Goal: Task Accomplishment & Management: Complete application form

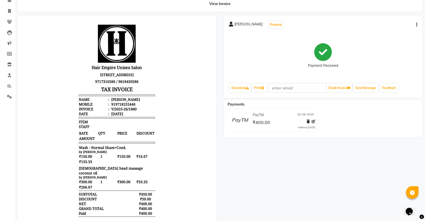
scroll to position [15, 0]
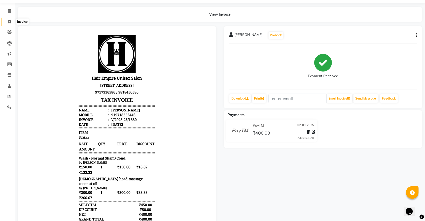
click at [9, 22] on icon at bounding box center [9, 22] width 3 height 4
select select "service"
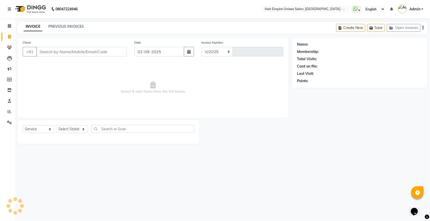
select select "5055"
type input "1881"
click at [72, 130] on select "Select Stylist" at bounding box center [71, 129] width 31 height 8
select select "31810"
click at [56, 125] on select "Select Stylist [PERSON_NAME] [PERSON_NAME] [PERSON_NAME] [PERSON_NAME] Nisha [P…" at bounding box center [71, 129] width 31 height 8
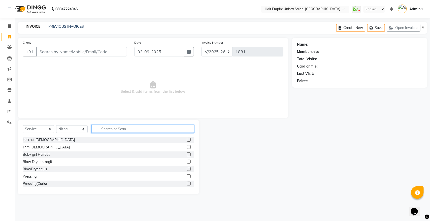
click at [107, 128] on input "text" at bounding box center [142, 129] width 103 height 8
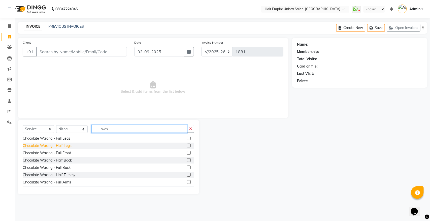
scroll to position [126, 0]
type input "wax"
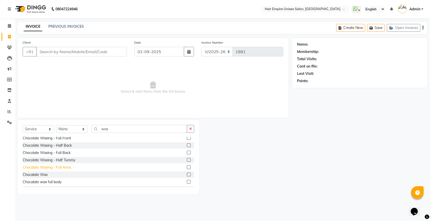
click at [64, 167] on div "Chocalate Waxing - Full Arms" at bounding box center [47, 167] width 48 height 5
checkbox input "false"
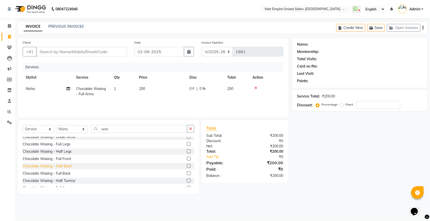
scroll to position [94, 0]
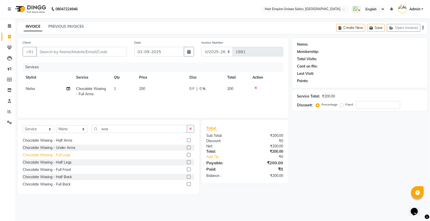
click at [63, 157] on div "Chocolate Waxing - Full Legs" at bounding box center [47, 154] width 48 height 5
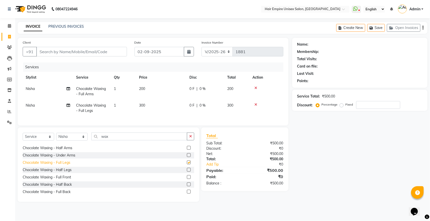
checkbox input "false"
click at [144, 91] on td "200" at bounding box center [161, 91] width 50 height 17
select select "31810"
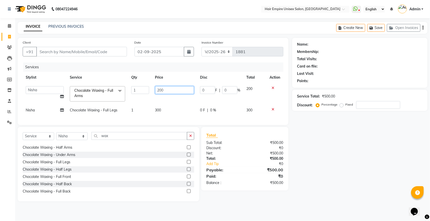
click at [166, 90] on input "200" at bounding box center [174, 90] width 39 height 8
type input "250"
click at [167, 111] on td "300" at bounding box center [174, 109] width 45 height 11
select select "31810"
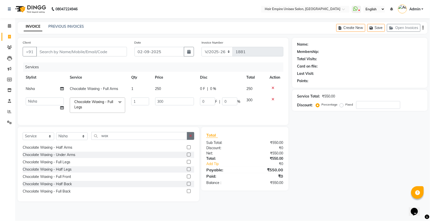
click at [190, 137] on icon "button" at bounding box center [190, 136] width 3 height 4
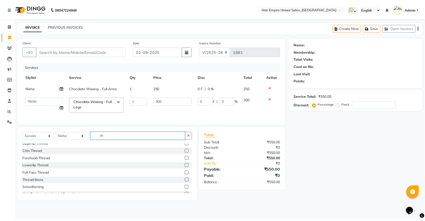
scroll to position [0, 0]
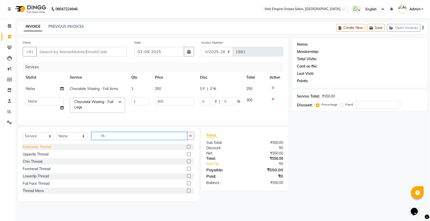
type input "th"
click at [51, 149] on div "Eyebrows Thread" at bounding box center [37, 146] width 28 height 5
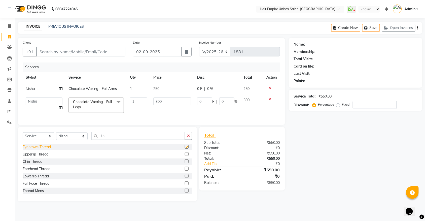
checkbox input "false"
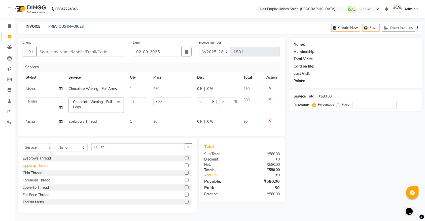
click at [45, 168] on div "Upperlip Thread" at bounding box center [36, 165] width 26 height 5
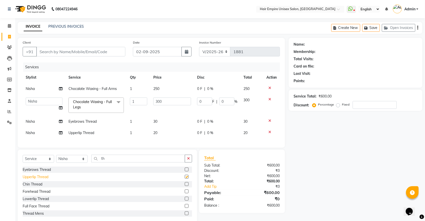
checkbox input "false"
click at [61, 163] on select "Select Stylist [PERSON_NAME] [PERSON_NAME] [PERSON_NAME] [PERSON_NAME] Nisha [P…" at bounding box center [71, 159] width 31 height 8
select select "45386"
click at [56, 159] on select "Select Stylist [PERSON_NAME] [PERSON_NAME] [PERSON_NAME] [PERSON_NAME] Nisha [P…" at bounding box center [71, 159] width 31 height 8
click at [189, 160] on icon "button" at bounding box center [188, 159] width 3 height 4
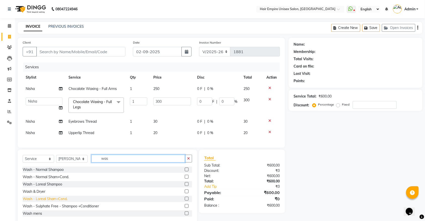
type input "was"
click at [41, 201] on div "Wash - Loreal Sham+Cond." at bounding box center [45, 198] width 45 height 5
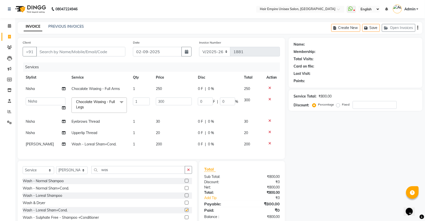
checkbox input "false"
click at [72, 174] on select "Select Stylist [PERSON_NAME] [PERSON_NAME] [PERSON_NAME] [PERSON_NAME] Nisha [P…" at bounding box center [71, 170] width 31 height 8
select select "31821"
click at [56, 171] on select "Select Stylist [PERSON_NAME] [PERSON_NAME] [PERSON_NAME] [PERSON_NAME] Nisha [P…" at bounding box center [71, 170] width 31 height 8
click at [41, 183] on div "Haircut [DEMOGRAPHIC_DATA]" at bounding box center [49, 180] width 52 height 5
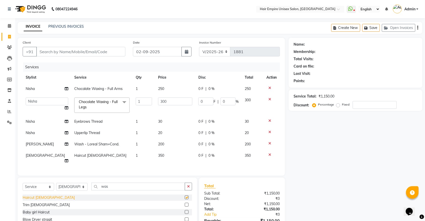
checkbox input "false"
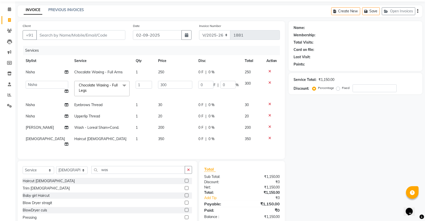
scroll to position [38, 0]
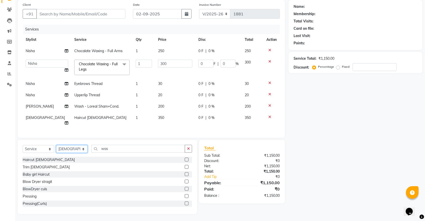
click at [69, 146] on select "Select Stylist [PERSON_NAME] [PERSON_NAME] [PERSON_NAME] [PERSON_NAME] Nisha [P…" at bounding box center [71, 149] width 31 height 8
select select "89725"
click at [56, 145] on select "Select Stylist [PERSON_NAME] [PERSON_NAME] [PERSON_NAME] [PERSON_NAME] Nisha [P…" at bounding box center [71, 149] width 31 height 8
click at [187, 148] on icon "button" at bounding box center [188, 149] width 3 height 4
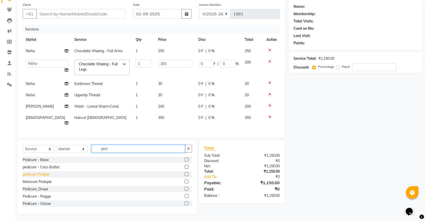
type input "ped"
click at [48, 173] on div "pedicure Pedipie" at bounding box center [36, 174] width 27 height 5
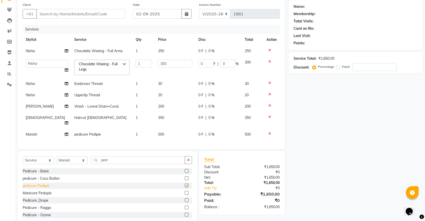
checkbox input "false"
click at [58, 15] on input "Client" at bounding box center [80, 14] width 89 height 10
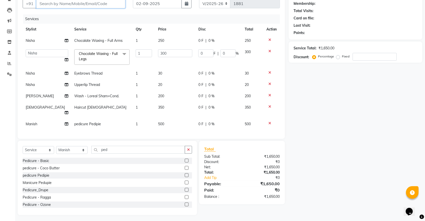
scroll to position [49, 0]
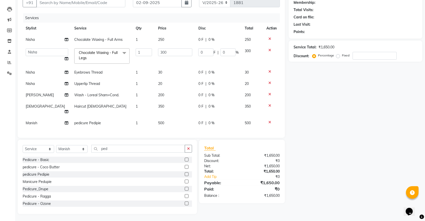
click at [120, 52] on span at bounding box center [124, 53] width 10 height 10
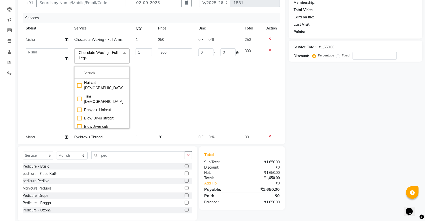
click at [155, 69] on td "300" at bounding box center [175, 88] width 40 height 86
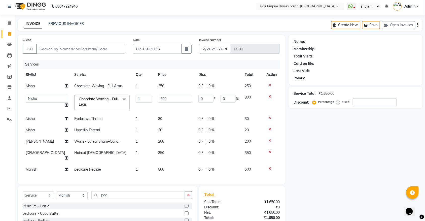
scroll to position [0, 0]
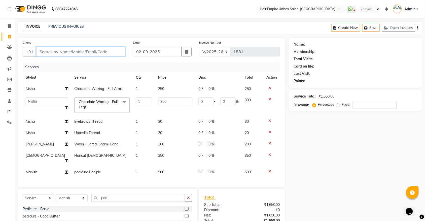
click at [114, 47] on input "Client" at bounding box center [80, 52] width 89 height 10
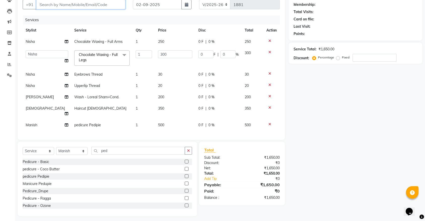
scroll to position [49, 0]
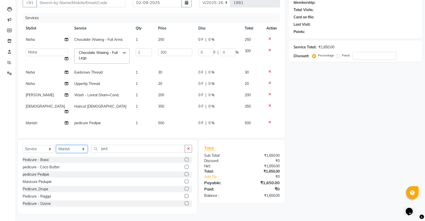
click at [62, 148] on select "Select Stylist [PERSON_NAME] [PERSON_NAME] [PERSON_NAME] [PERSON_NAME] Nisha [P…" at bounding box center [71, 149] width 31 height 8
click at [268, 39] on icon at bounding box center [269, 39] width 3 height 4
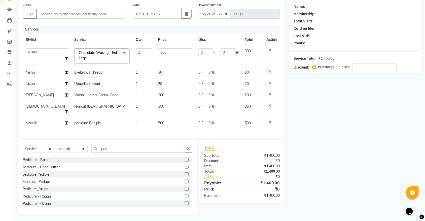
click at [270, 50] on icon at bounding box center [269, 50] width 3 height 4
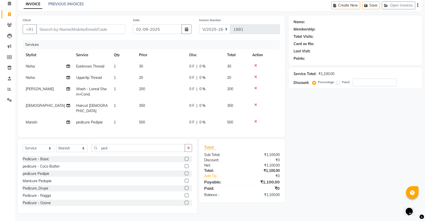
scroll to position [22, 0]
click at [255, 89] on icon at bounding box center [255, 89] width 3 height 4
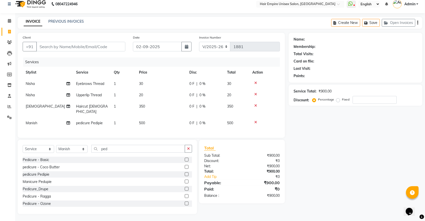
click at [256, 81] on icon at bounding box center [255, 83] width 3 height 4
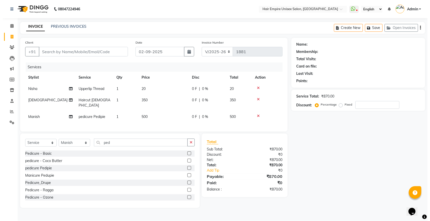
scroll to position [0, 0]
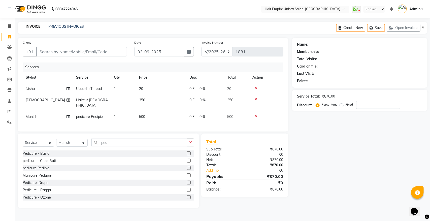
click at [255, 97] on icon at bounding box center [255, 99] width 3 height 4
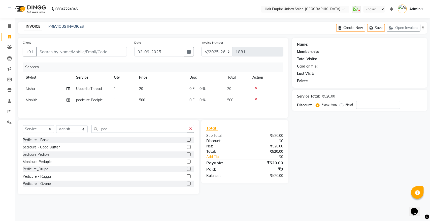
click at [257, 87] on div at bounding box center [266, 88] width 28 height 4
click at [255, 87] on icon at bounding box center [255, 88] width 3 height 4
click at [253, 86] on div at bounding box center [266, 88] width 28 height 4
click at [254, 86] on icon at bounding box center [255, 88] width 3 height 4
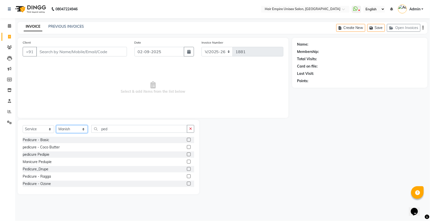
click at [67, 129] on select "Select Stylist [PERSON_NAME] [PERSON_NAME] [PERSON_NAME] [PERSON_NAME] Nisha [P…" at bounding box center [71, 129] width 31 height 8
select select "31821"
click at [56, 125] on select "Select Stylist [PERSON_NAME] [PERSON_NAME] [PERSON_NAME] [PERSON_NAME] Nisha [P…" at bounding box center [71, 129] width 31 height 8
click at [41, 139] on div "Haircut [DEMOGRAPHIC_DATA]" at bounding box center [49, 139] width 52 height 5
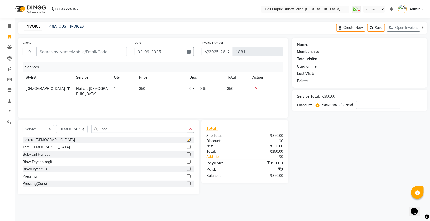
checkbox input "false"
click at [74, 128] on select "Select Stylist [PERSON_NAME] [PERSON_NAME] [PERSON_NAME] [PERSON_NAME] Nisha [P…" at bounding box center [71, 129] width 31 height 8
select select "45386"
click at [56, 125] on select "Select Stylist [PERSON_NAME] [PERSON_NAME] [PERSON_NAME] [PERSON_NAME] Nisha [P…" at bounding box center [71, 129] width 31 height 8
click at [189, 129] on icon "button" at bounding box center [190, 129] width 3 height 4
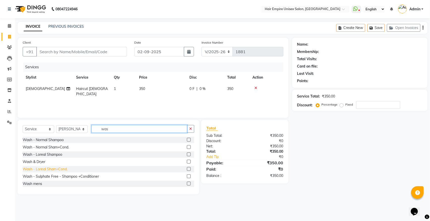
type input "was"
click at [36, 170] on div "Wash - Loreal Sham+Cond." at bounding box center [45, 168] width 45 height 5
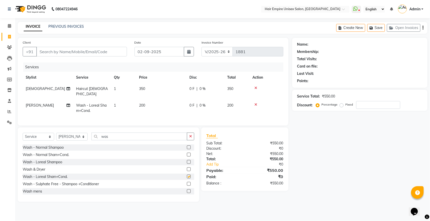
checkbox input "false"
click at [67, 135] on select "Select Stylist [PERSON_NAME] [PERSON_NAME] [PERSON_NAME] [PERSON_NAME] Nisha [P…" at bounding box center [71, 137] width 31 height 8
select select "31810"
click at [56, 133] on select "Select Stylist [PERSON_NAME] [PERSON_NAME] [PERSON_NAME] [PERSON_NAME] Nisha [P…" at bounding box center [71, 137] width 31 height 8
click at [188, 136] on button "button" at bounding box center [190, 136] width 7 height 8
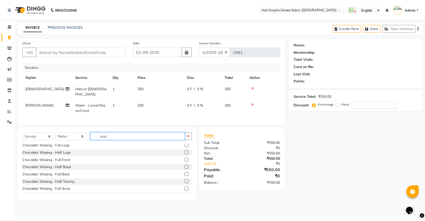
scroll to position [126, 0]
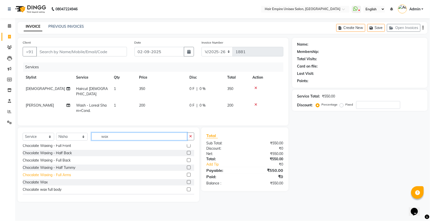
type input "wax"
click at [52, 174] on div "Chocalate Waxing - Full Arms" at bounding box center [47, 174] width 48 height 5
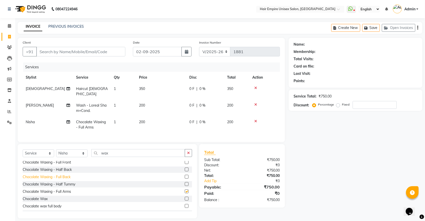
checkbox input "false"
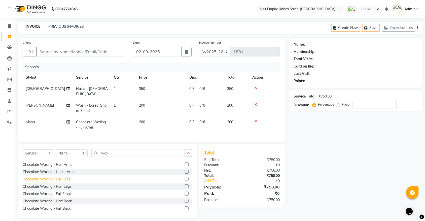
click at [67, 179] on div "Chocolate Waxing - Full Legs" at bounding box center [47, 178] width 48 height 5
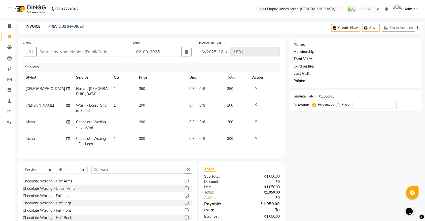
checkbox input "false"
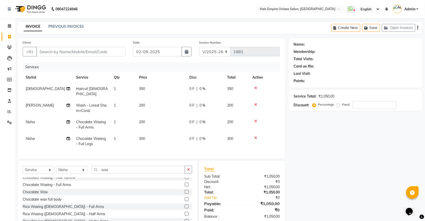
scroll to position [157, 0]
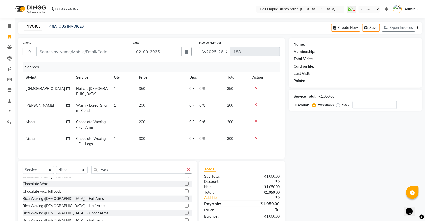
click at [145, 135] on td "300" at bounding box center [161, 141] width 50 height 17
select select "31810"
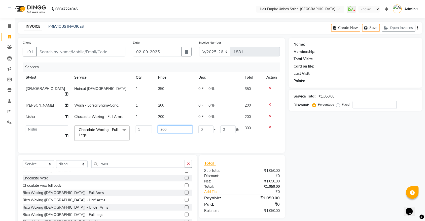
click at [166, 125] on input "300" at bounding box center [175, 129] width 34 height 8
type input "3"
type input "350"
click at [162, 141] on div "Services Stylist Service Qty Price Disc Total Action [PERSON_NAME] Haircut [DEM…" at bounding box center [151, 104] width 257 height 85
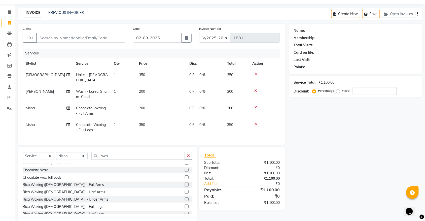
scroll to position [21, 0]
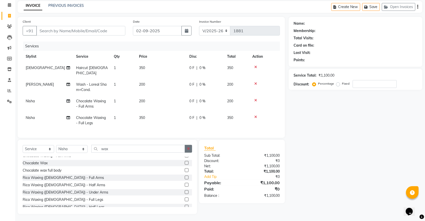
click at [189, 148] on icon "button" at bounding box center [188, 149] width 3 height 4
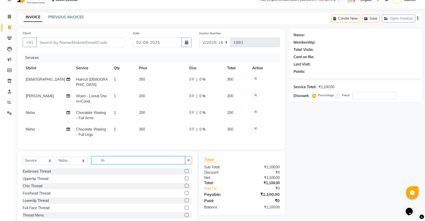
scroll to position [0, 0]
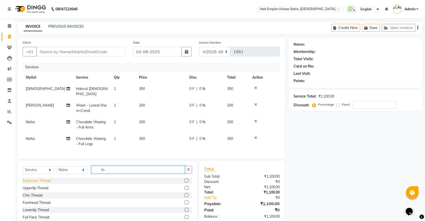
type input "th"
click at [31, 179] on div "Eyebrows Thread" at bounding box center [37, 180] width 28 height 5
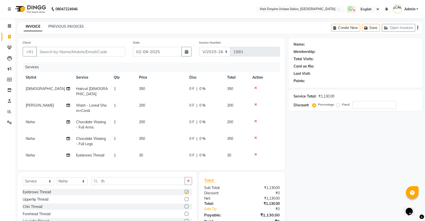
checkbox input "false"
click at [39, 198] on div "Upperlip Thread" at bounding box center [36, 199] width 26 height 5
checkbox input "false"
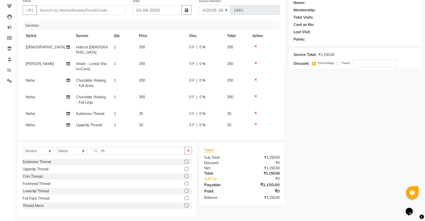
scroll to position [43, 0]
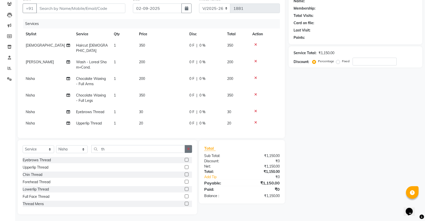
click at [189, 149] on icon "button" at bounding box center [188, 149] width 3 height 4
click at [67, 147] on select "Select Stylist [PERSON_NAME] [PERSON_NAME] [PERSON_NAME] [PERSON_NAME] Nisha [P…" at bounding box center [71, 149] width 31 height 8
select select "89725"
click at [56, 145] on select "Select Stylist [PERSON_NAME] [PERSON_NAME] [PERSON_NAME] [PERSON_NAME] Nisha [P…" at bounding box center [71, 149] width 31 height 8
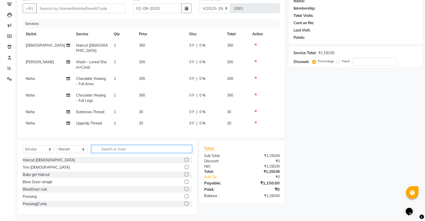
click at [179, 150] on input "text" at bounding box center [141, 149] width 101 height 8
type input "ped"
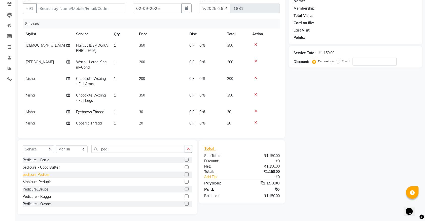
click at [45, 175] on div "pedicure Pedipie" at bounding box center [36, 174] width 27 height 5
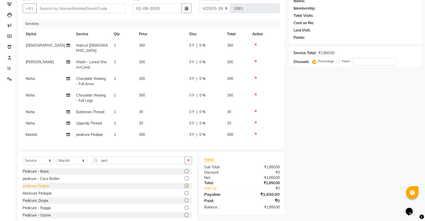
checkbox input "false"
click at [84, 11] on input "Client" at bounding box center [80, 9] width 89 height 10
type input "8"
type input "0"
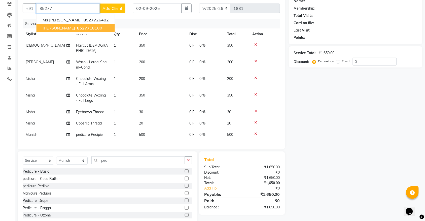
click at [77, 29] on span "85277" at bounding box center [83, 27] width 13 height 5
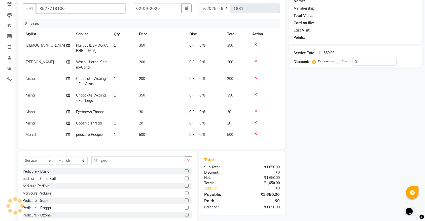
type input "8527718100"
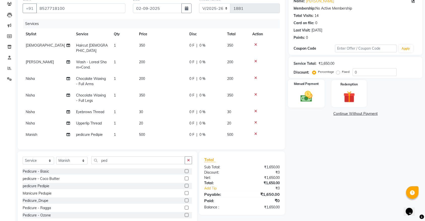
click at [301, 98] on img at bounding box center [306, 96] width 20 height 14
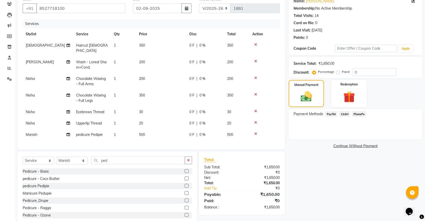
click at [332, 112] on span "PayTM" at bounding box center [331, 114] width 12 height 6
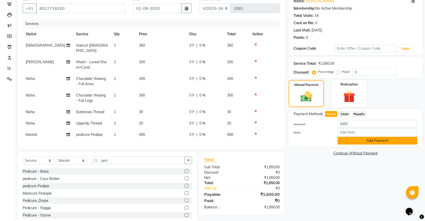
scroll to position [55, 0]
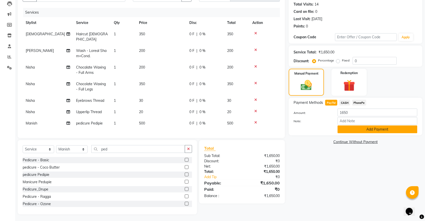
click at [381, 125] on button "Add Payment" at bounding box center [377, 129] width 80 height 8
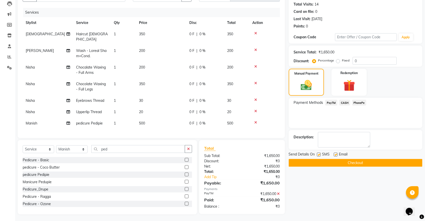
click at [320, 153] on label at bounding box center [319, 154] width 4 height 4
click at [320, 153] on input "checkbox" at bounding box center [318, 154] width 3 height 3
checkbox input "false"
click at [331, 161] on button "Checkout" at bounding box center [356, 163] width 134 height 8
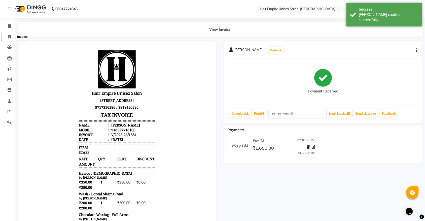
click at [10, 36] on icon at bounding box center [9, 37] width 3 height 4
select select "service"
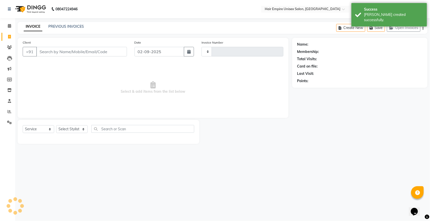
type input "1882"
select select "5055"
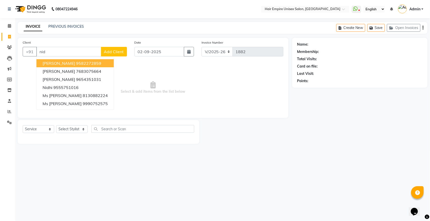
click at [90, 63] on ngb-highlight "9582272859" at bounding box center [88, 63] width 25 height 5
type input "9582272859"
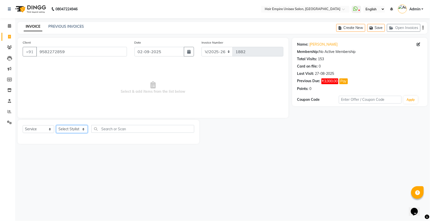
click at [57, 128] on select "Select Stylist [PERSON_NAME] [PERSON_NAME] [PERSON_NAME] [PERSON_NAME] Nisha [P…" at bounding box center [71, 129] width 31 height 8
select select "89725"
click at [56, 125] on select "Select Stylist [PERSON_NAME] [PERSON_NAME] [PERSON_NAME] [PERSON_NAME] Nisha [P…" at bounding box center [71, 129] width 31 height 8
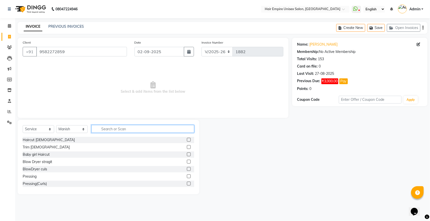
click at [137, 127] on input "text" at bounding box center [142, 129] width 103 height 8
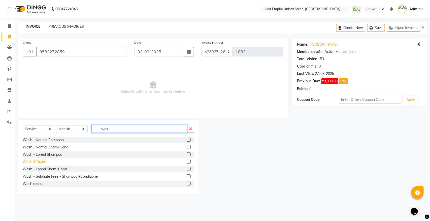
type input "was"
click at [42, 162] on div "Wash & Dryer" at bounding box center [34, 161] width 23 height 5
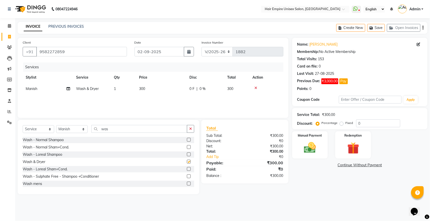
checkbox input "false"
click at [192, 91] on td "0 F | 0 %" at bounding box center [205, 88] width 38 height 11
select select "89725"
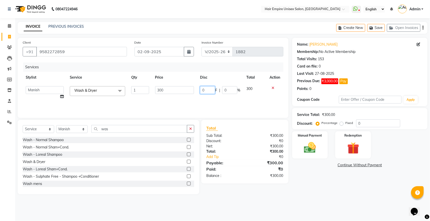
click at [209, 90] on input "0" at bounding box center [207, 90] width 15 height 8
type input "50"
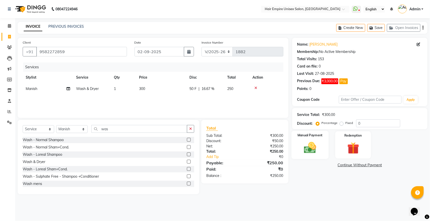
click at [304, 150] on img at bounding box center [310, 147] width 20 height 14
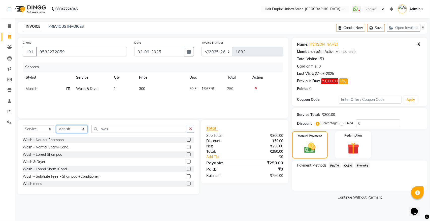
click at [72, 132] on select "Select Stylist [PERSON_NAME] [PERSON_NAME] [PERSON_NAME] [PERSON_NAME] Nisha [P…" at bounding box center [71, 129] width 31 height 8
select select "31810"
click at [56, 125] on select "Select Stylist [PERSON_NAME] [PERSON_NAME] [PERSON_NAME] [PERSON_NAME] Nisha [P…" at bounding box center [71, 129] width 31 height 8
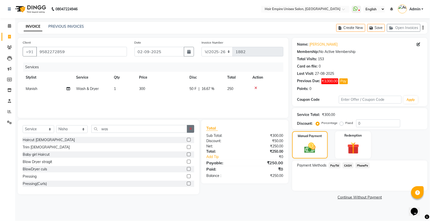
click at [191, 128] on icon "button" at bounding box center [190, 129] width 3 height 4
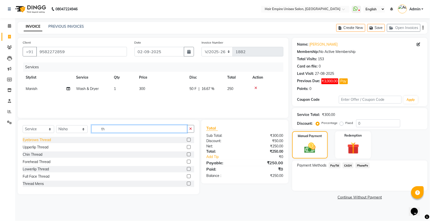
type input "th"
click at [51, 140] on div "Eyebrows Thread" at bounding box center [37, 139] width 28 height 5
checkbox input "false"
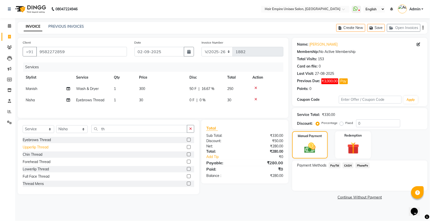
click at [47, 148] on div "Upperlip Thread" at bounding box center [36, 146] width 26 height 5
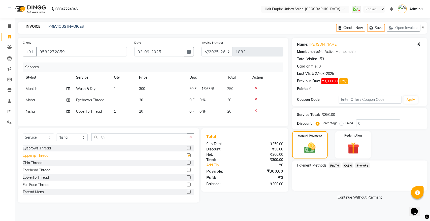
checkbox input "false"
click at [335, 164] on span "PayTM" at bounding box center [334, 165] width 12 height 6
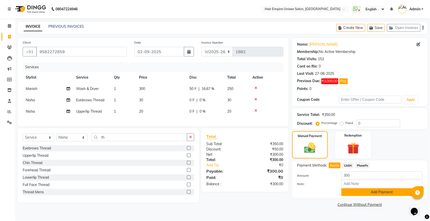
click at [389, 192] on button "Add Payment" at bounding box center [381, 192] width 81 height 8
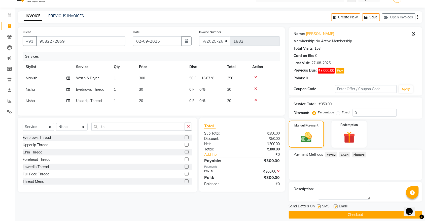
scroll to position [16, 0]
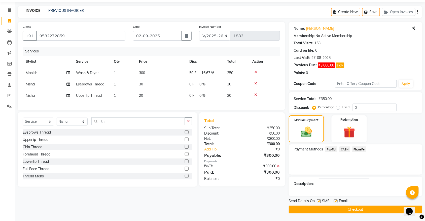
click at [338, 208] on button "Checkout" at bounding box center [356, 209] width 134 height 8
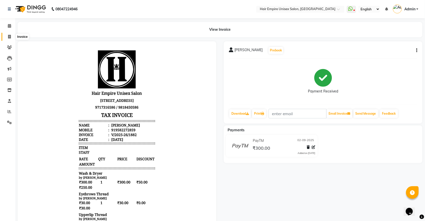
click at [9, 35] on icon at bounding box center [9, 37] width 3 height 4
select select "service"
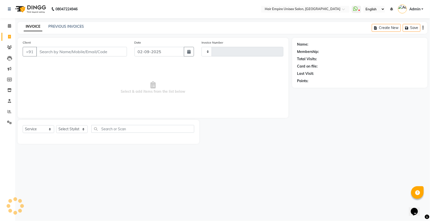
type input "1883"
select select "5055"
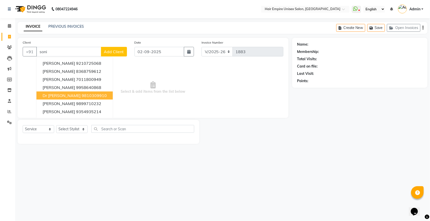
click at [58, 95] on span "Dr [PERSON_NAME]" at bounding box center [62, 95] width 38 height 5
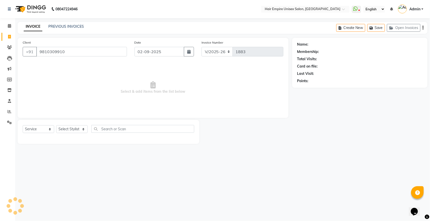
type input "9810309910"
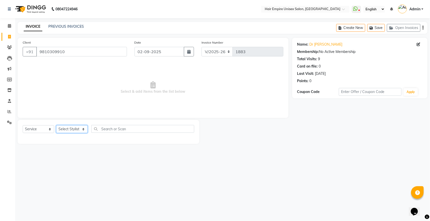
click at [76, 131] on select "Select Stylist [PERSON_NAME] [PERSON_NAME] [PERSON_NAME] [PERSON_NAME] Nisha [P…" at bounding box center [71, 129] width 31 height 8
select select "31808"
click at [56, 125] on select "Select Stylist [PERSON_NAME] [PERSON_NAME] [PERSON_NAME] [PERSON_NAME] Nisha [P…" at bounding box center [71, 129] width 31 height 8
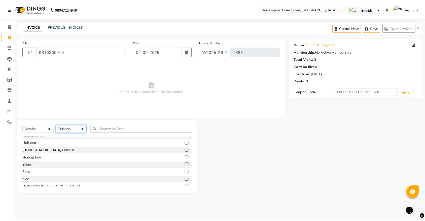
scroll to position [63, 0]
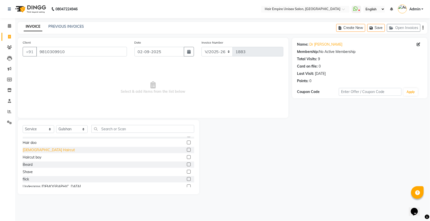
click at [33, 147] on div "[DEMOGRAPHIC_DATA] Haircut" at bounding box center [49, 149] width 52 height 5
checkbox input "false"
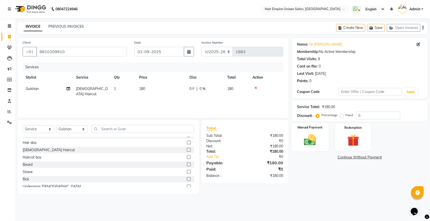
click at [320, 140] on div "Manual Payment" at bounding box center [309, 137] width 37 height 28
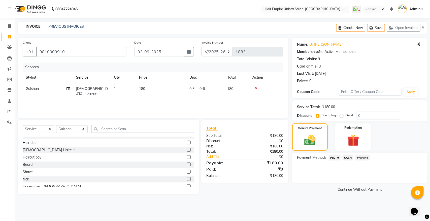
click at [348, 158] on span "CASH" at bounding box center [347, 157] width 11 height 6
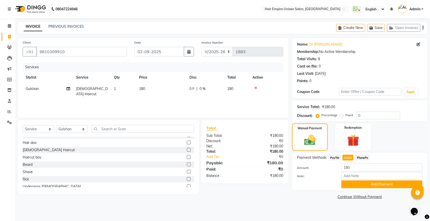
click at [369, 188] on div "Payment Methods PayTM CASH PhonePe Amount: 180 Note: Add Payment" at bounding box center [359, 170] width 135 height 37
click at [372, 184] on button "Add Payment" at bounding box center [381, 184] width 81 height 8
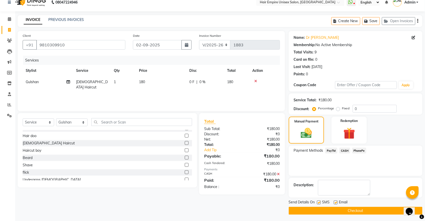
scroll to position [8, 0]
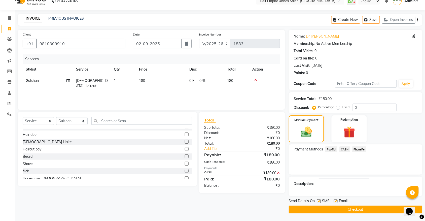
click at [359, 209] on button "Checkout" at bounding box center [356, 209] width 134 height 8
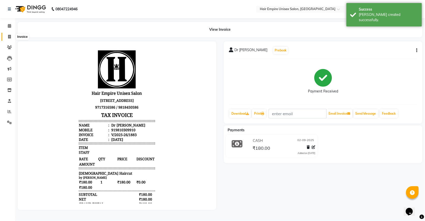
click at [9, 35] on icon at bounding box center [9, 37] width 3 height 4
select select "service"
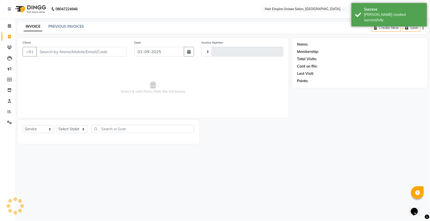
type input "1884"
select select "5055"
click at [68, 25] on link "PREVIOUS INVOICES" at bounding box center [65, 26] width 35 height 5
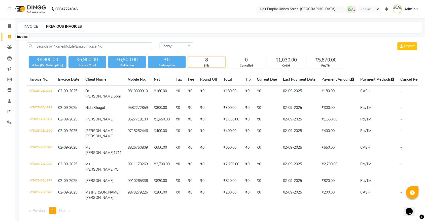
click at [8, 36] on icon at bounding box center [9, 37] width 3 height 4
select select "service"
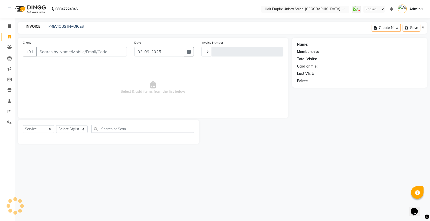
type input "1884"
select select "5055"
